Goal: Task Accomplishment & Management: Manage account settings

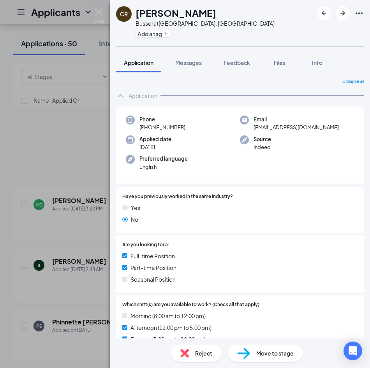
scroll to position [545, 0]
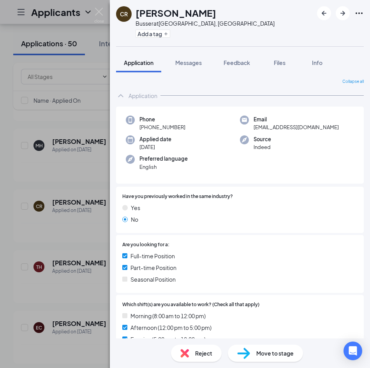
click at [311, 9] on div "CR cesar rosas Busser at Southpark, NC Add a tag Application Messages Feedback …" at bounding box center [240, 184] width 260 height 368
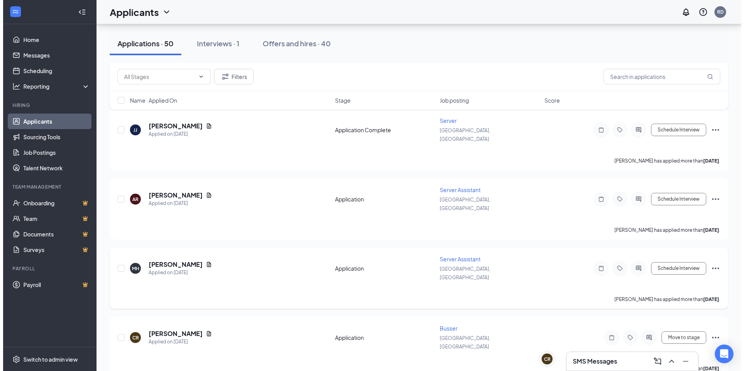
scroll to position [506, 0]
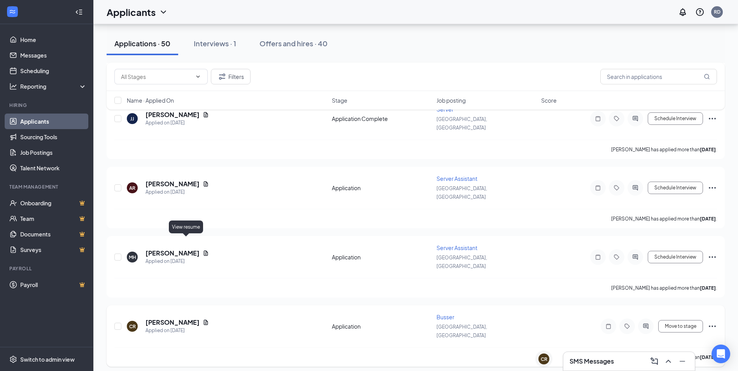
click at [182, 318] on div "[PERSON_NAME]" at bounding box center [177, 322] width 63 height 9
click at [203, 319] on icon "Document" at bounding box center [206, 322] width 6 height 6
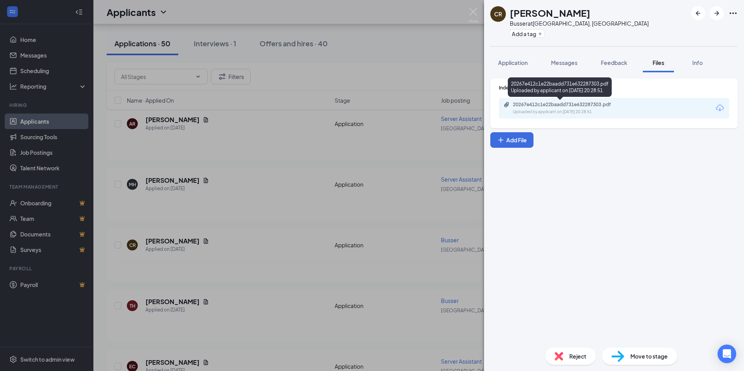
click at [583, 114] on div "Uploaded by applicant on [DATE] 20:28:51" at bounding box center [571, 112] width 117 height 6
click at [511, 65] on span "Application" at bounding box center [513, 62] width 30 height 7
